Goal: Information Seeking & Learning: Understand process/instructions

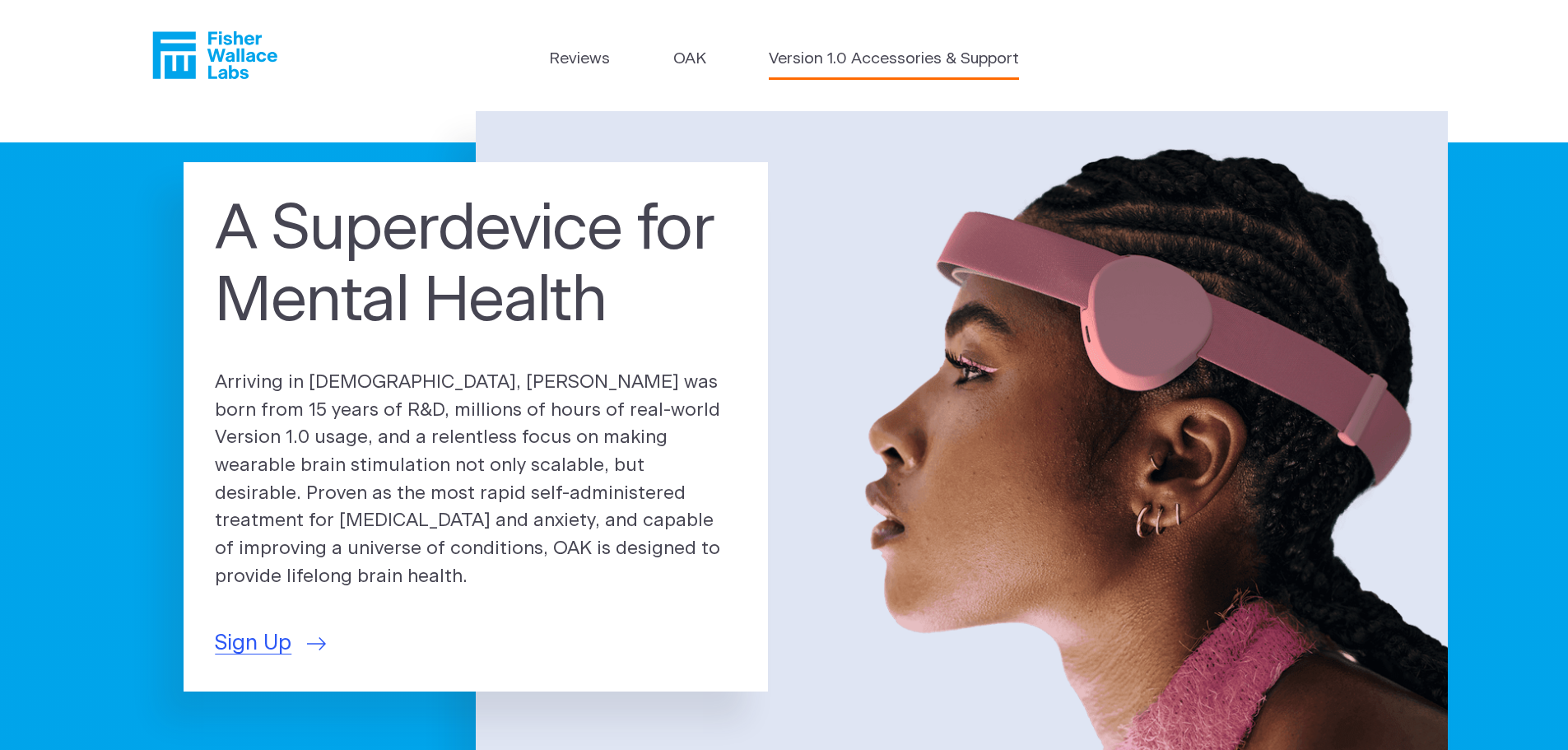
click at [824, 64] on link "Version 1.0 Accessories & Support" at bounding box center [894, 60] width 250 height 24
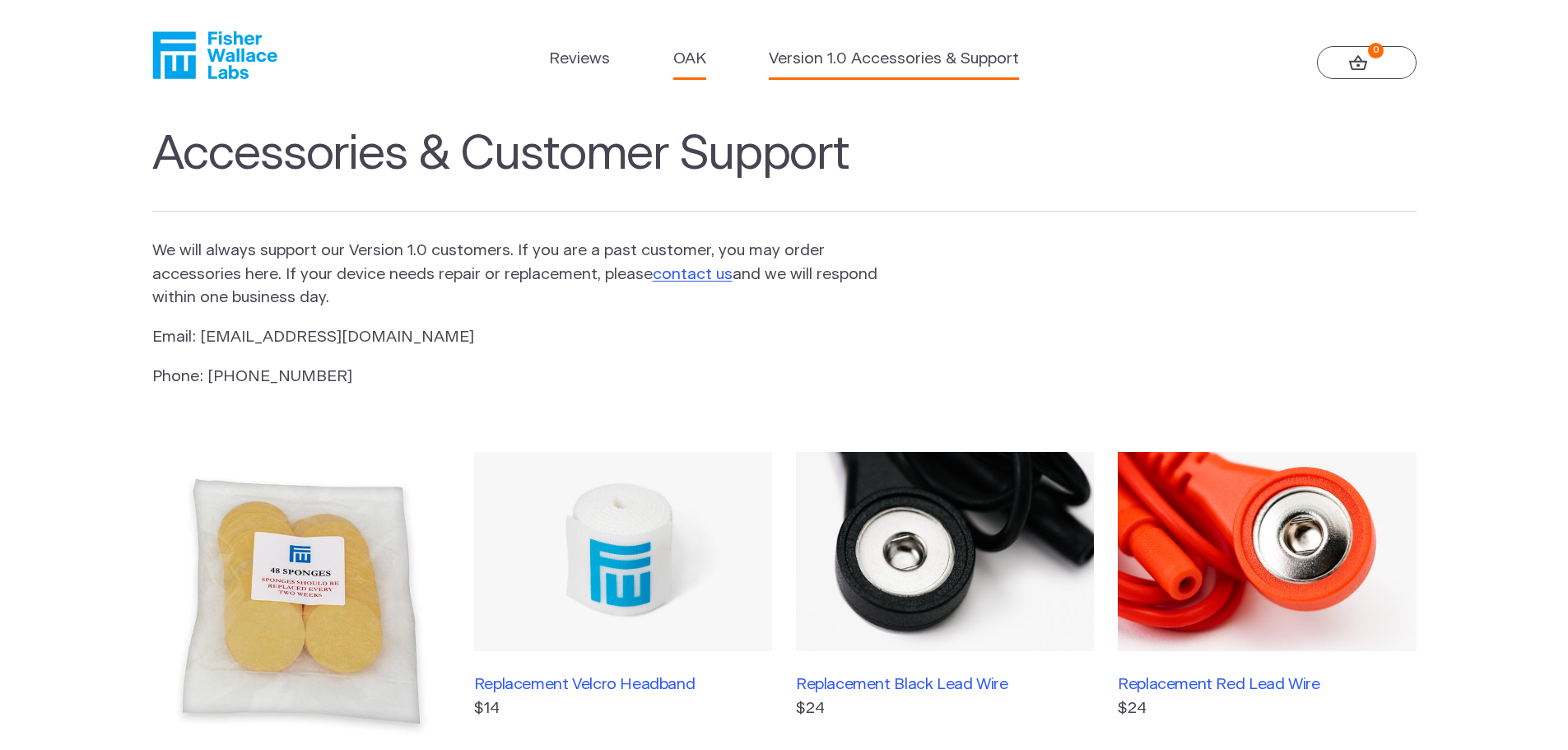
click at [686, 67] on link "OAK" at bounding box center [689, 60] width 33 height 24
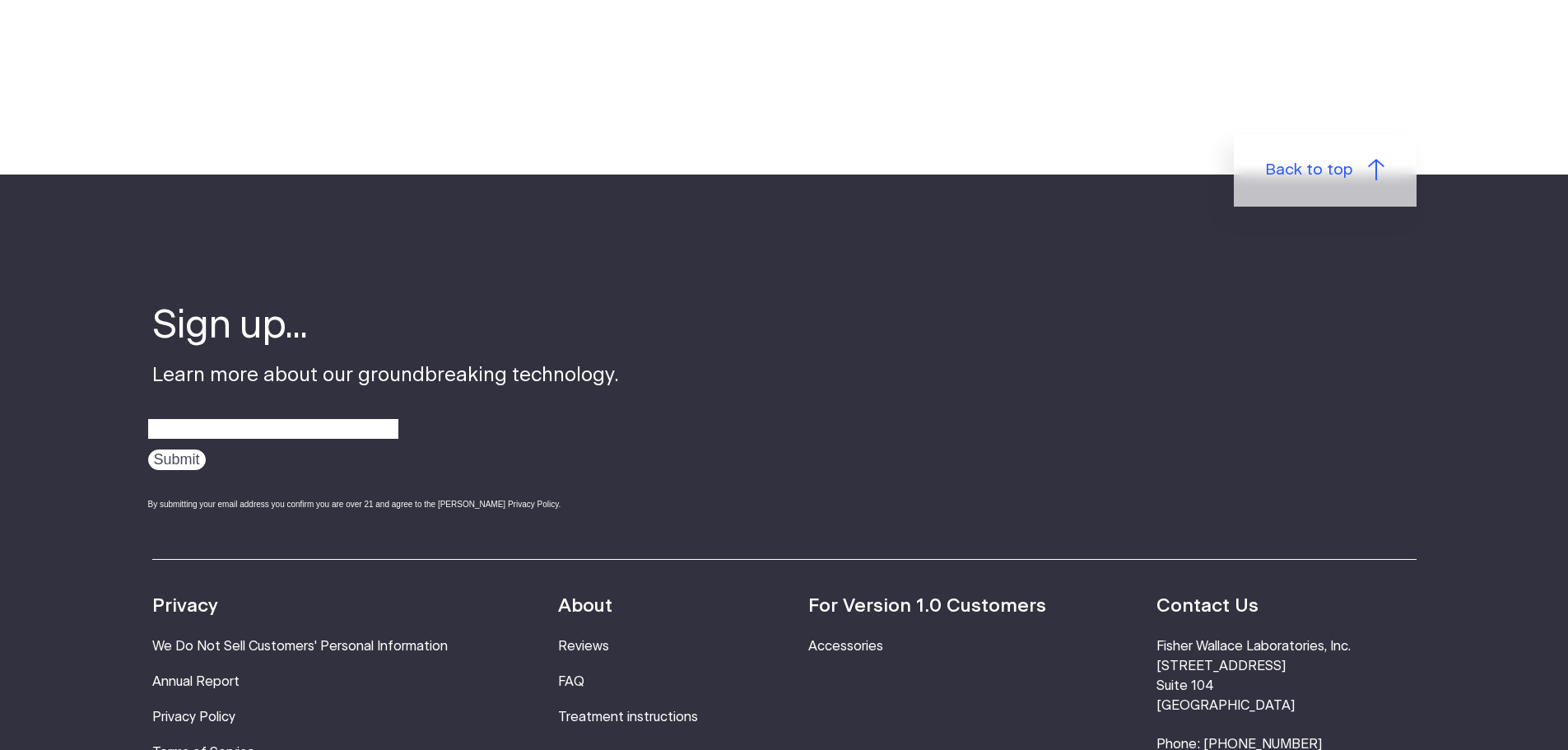
scroll to position [3098, 0]
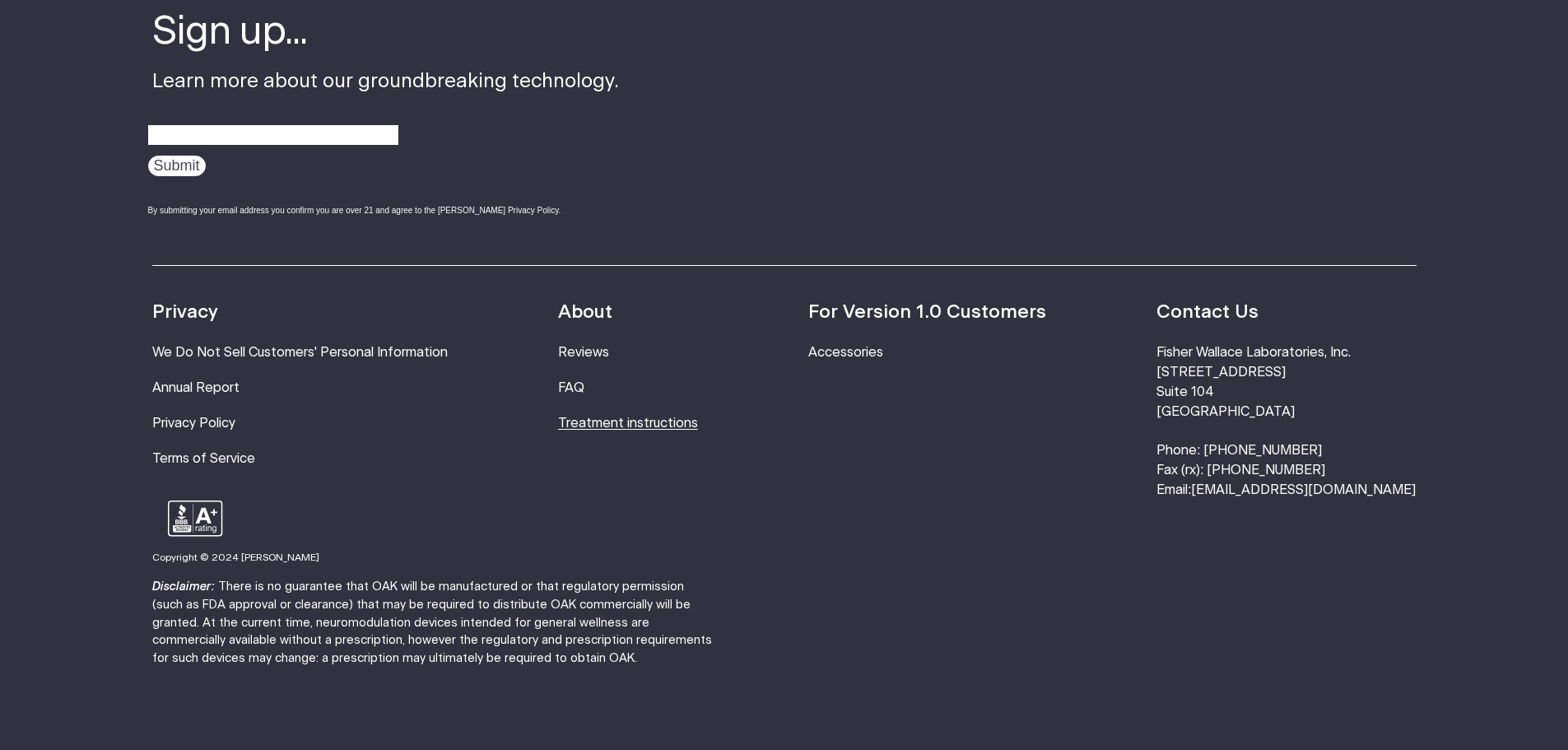
click at [607, 416] on link "Treatment instructions" at bounding box center [628, 422] width 140 height 13
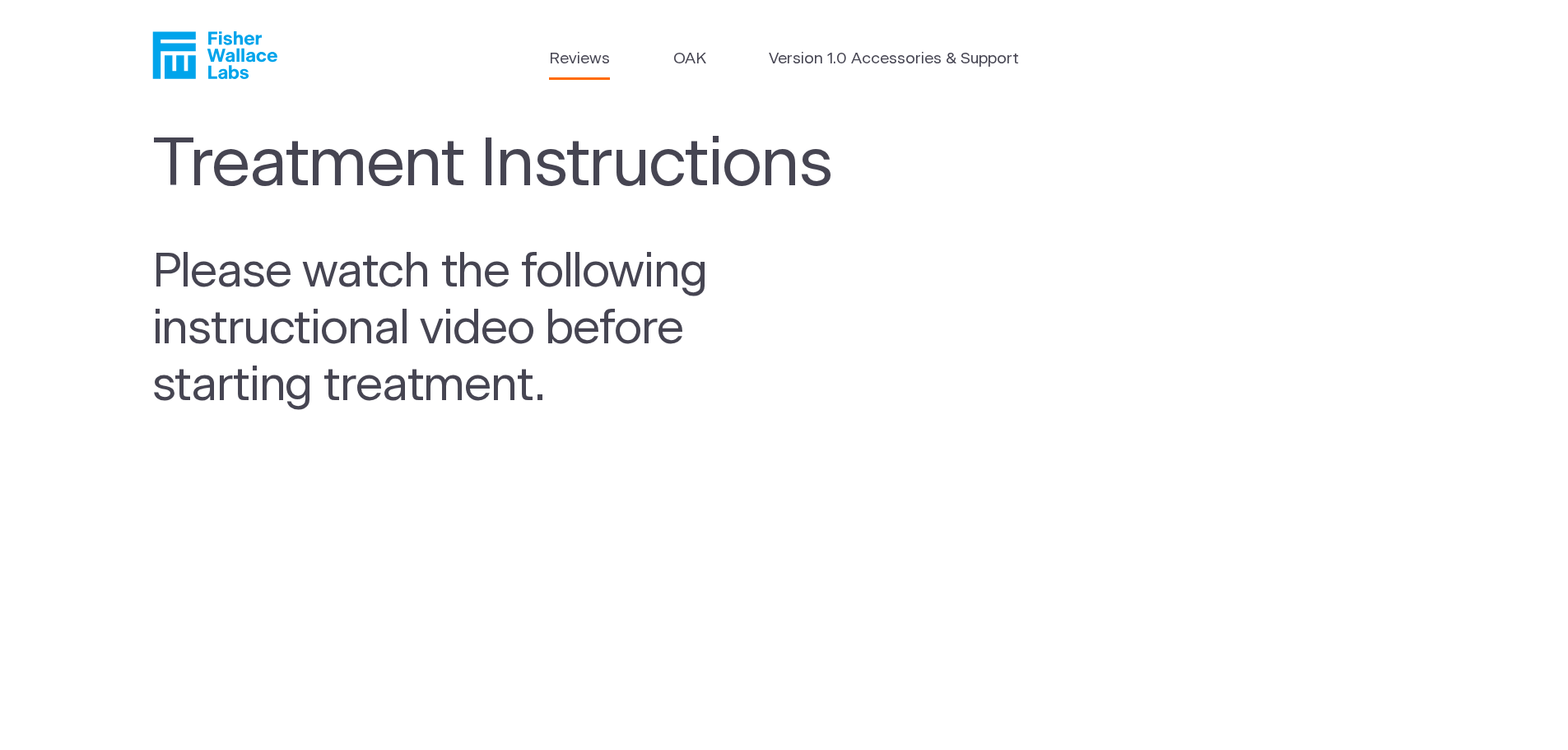
click at [583, 57] on link "Reviews" at bounding box center [579, 60] width 61 height 24
